Goal: Information Seeking & Learning: Learn about a topic

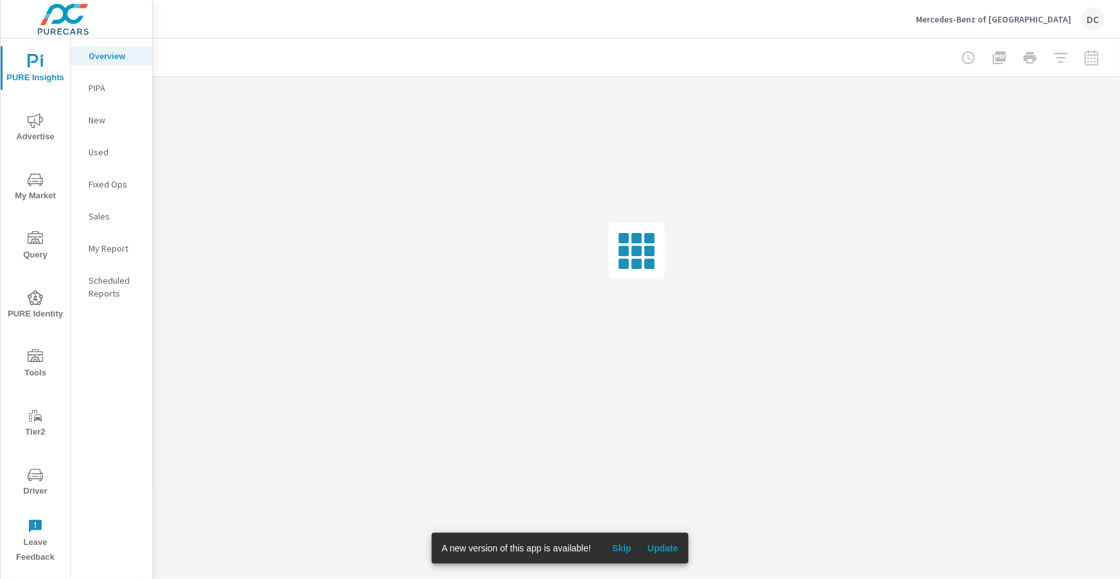
click at [37, 469] on icon "nav menu" at bounding box center [35, 475] width 15 height 12
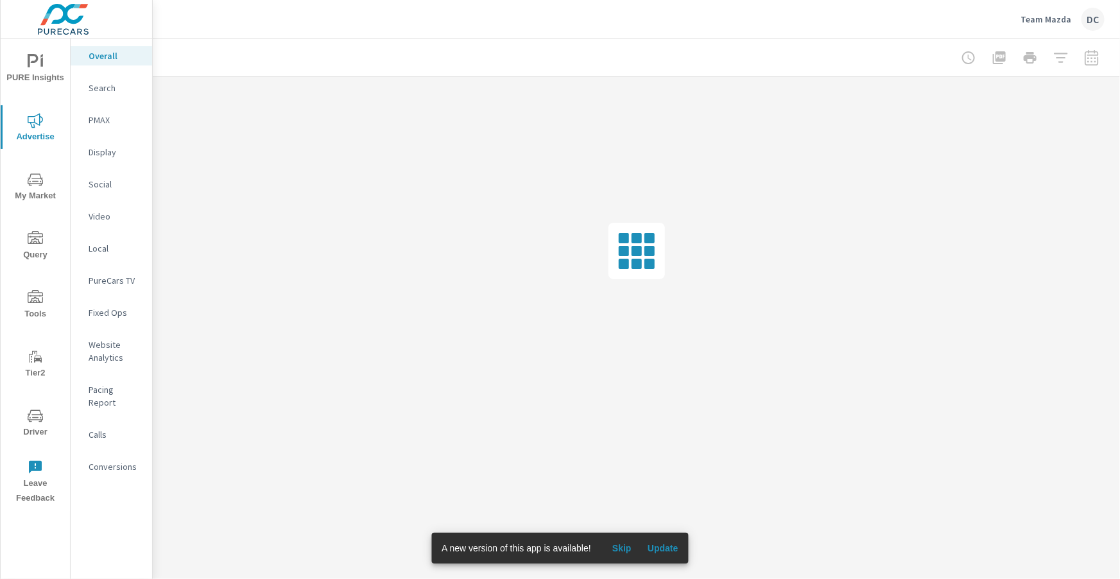
click at [673, 542] on span "Update" at bounding box center [663, 548] width 31 height 12
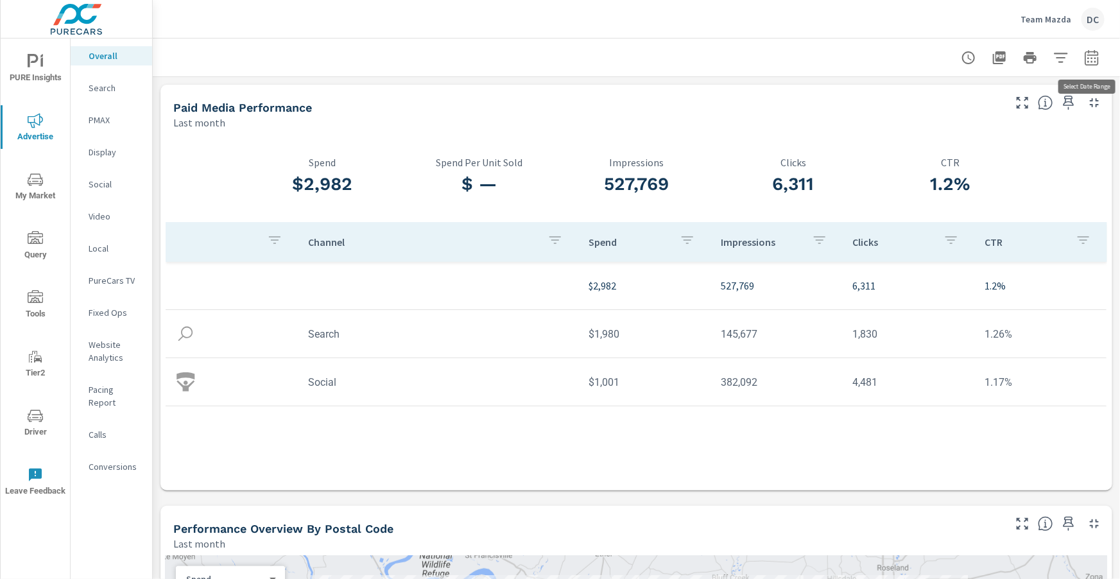
click at [1099, 60] on icon "button" at bounding box center [1091, 57] width 15 height 15
select select "Last month"
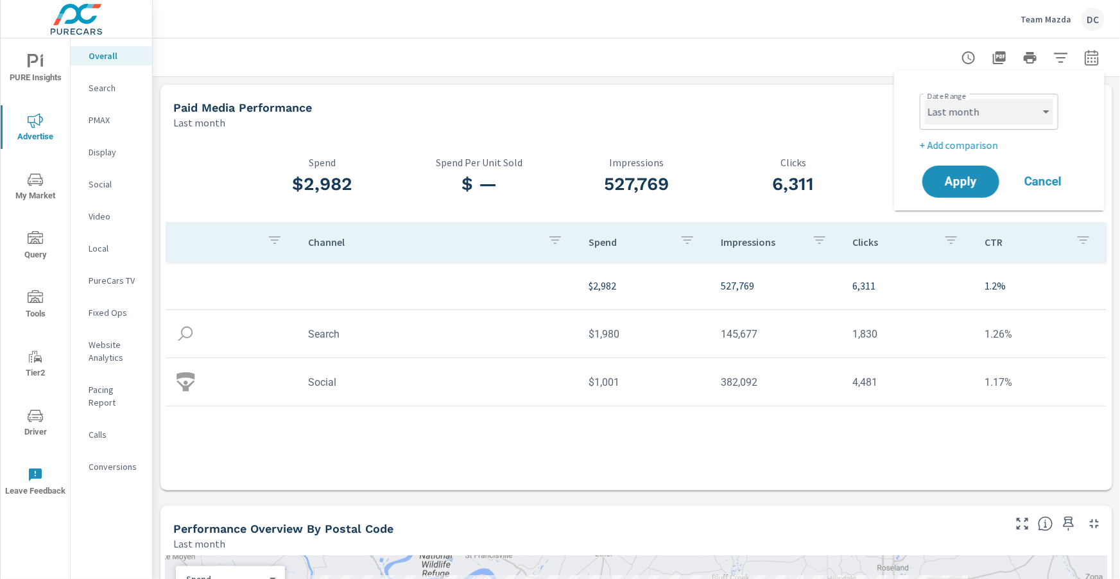
click at [1044, 116] on select "Custom Yesterday Last week Last 7 days Last 14 days Last 30 days Last 45 days L…" at bounding box center [989, 112] width 128 height 26
click at [969, 140] on p "+ Add comparison" at bounding box center [1002, 144] width 164 height 15
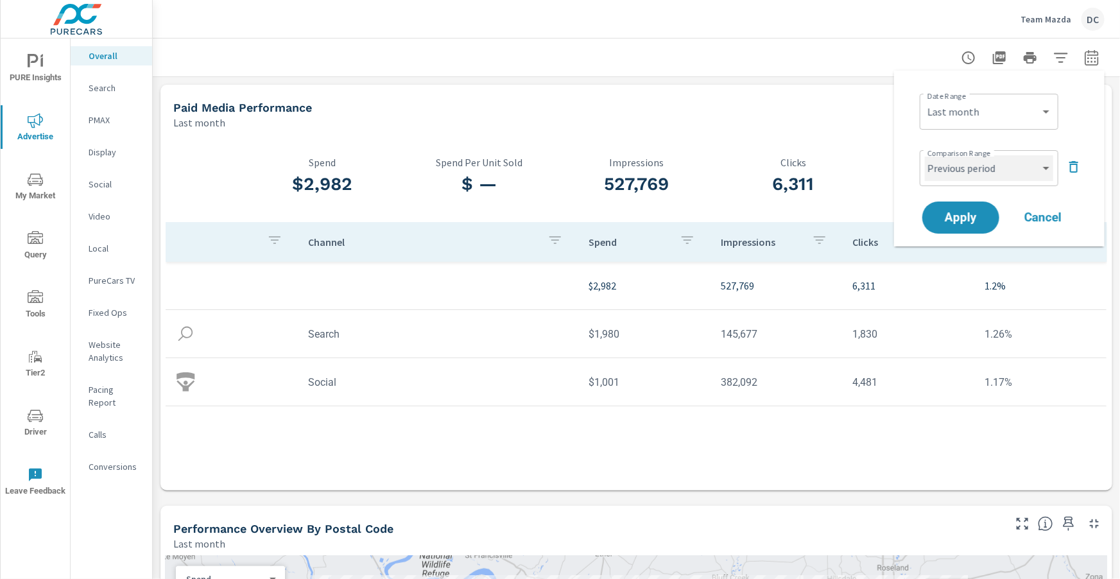
click at [1010, 160] on select "Custom Previous period Previous month Previous year" at bounding box center [989, 168] width 128 height 26
select select "Previous month"
click at [925, 155] on select "Custom Previous period Previous month Previous year" at bounding box center [989, 168] width 128 height 26
click at [981, 212] on span "Apply" at bounding box center [961, 218] width 53 height 12
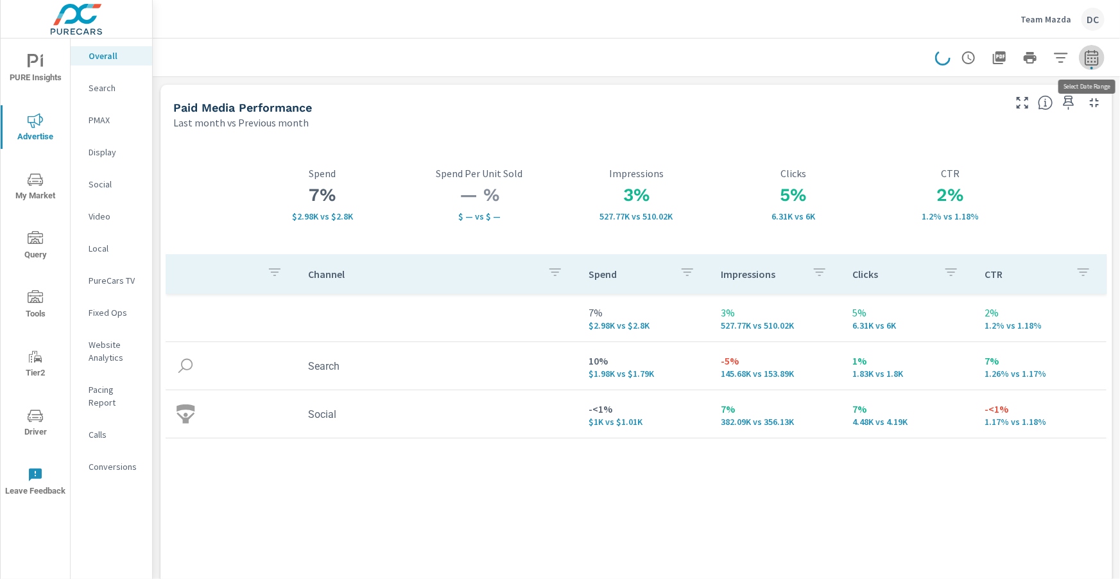
click at [1084, 54] on icon "button" at bounding box center [1091, 57] width 15 height 15
select select "Last month"
select select "Previous month"
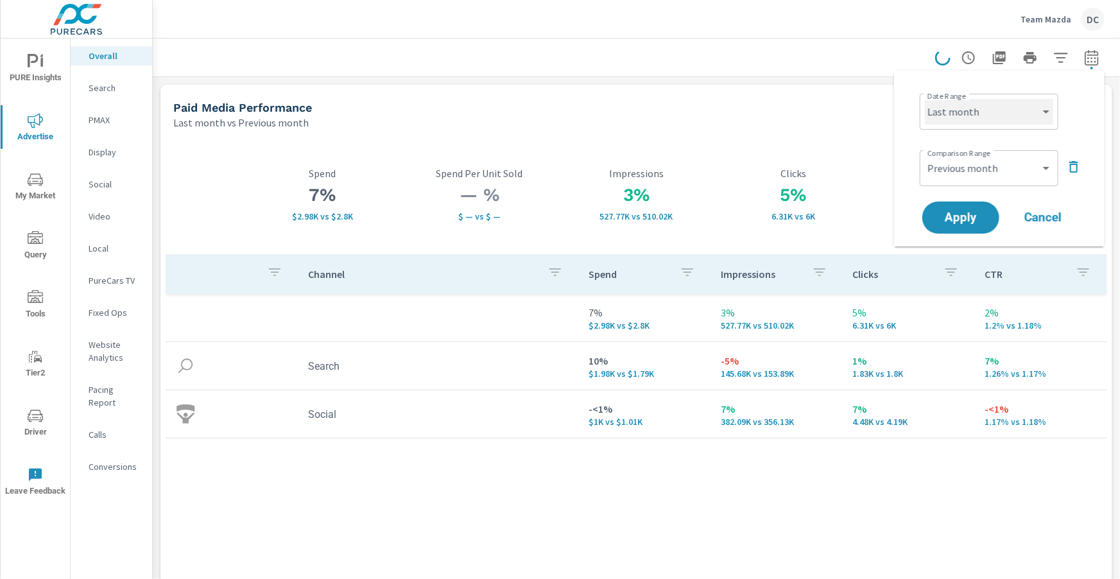
click at [1039, 105] on select "Custom Yesterday Last week Last 7 days Last 14 days Last 30 days Last 45 days L…" at bounding box center [989, 112] width 128 height 26
select select "Month to date"
click at [925, 99] on select "Custom Yesterday Last week Last 7 days Last 14 days Last 30 days Last 45 days L…" at bounding box center [989, 112] width 128 height 26
click at [956, 216] on span "Apply" at bounding box center [961, 218] width 53 height 12
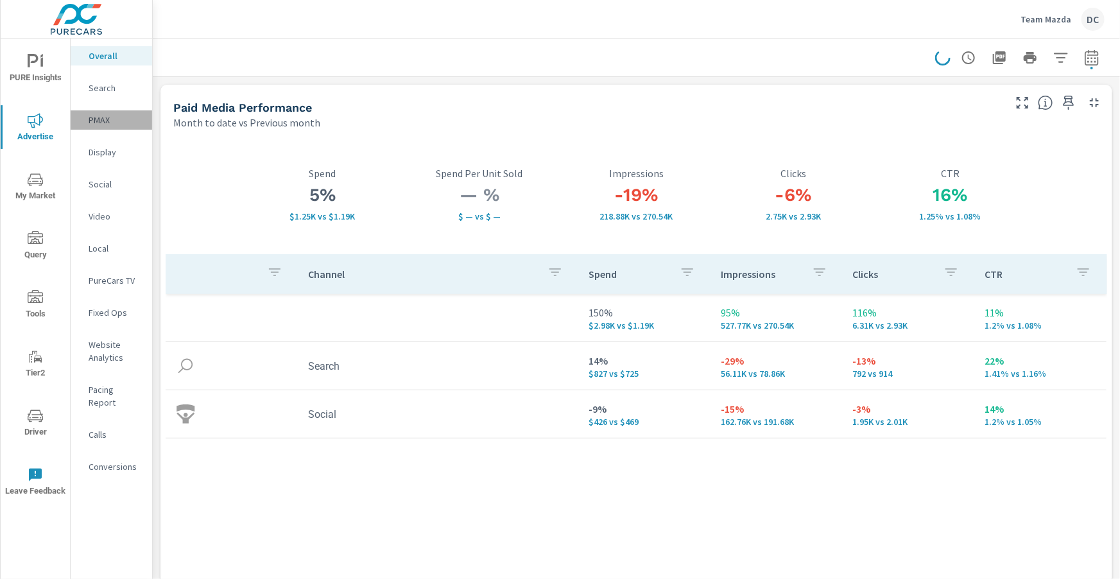
click at [104, 116] on p "PMAX" at bounding box center [115, 120] width 53 height 13
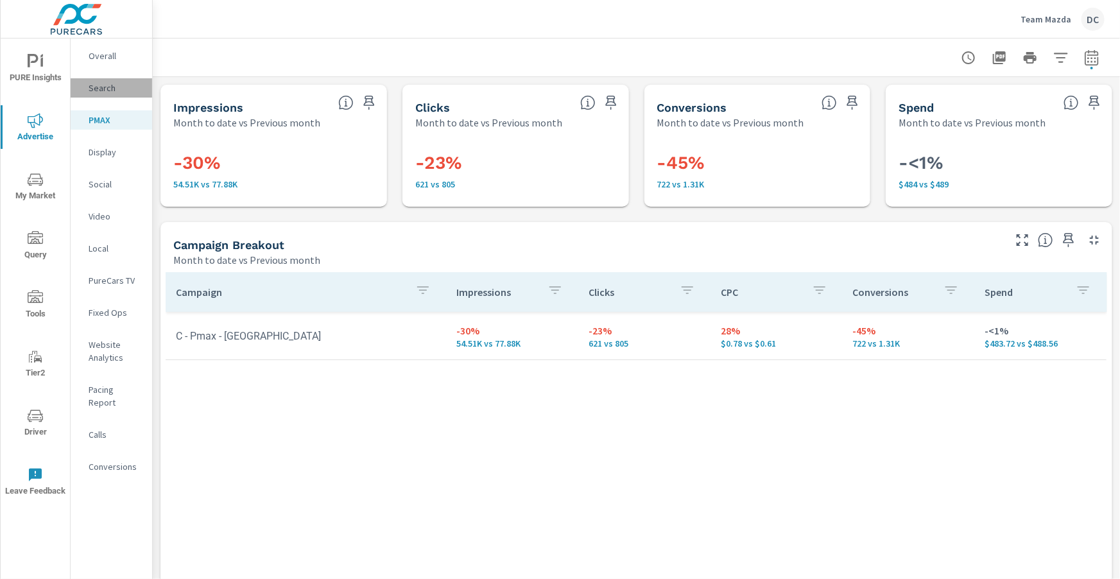
click at [107, 89] on p "Search" at bounding box center [115, 88] width 53 height 13
